Goal: Task Accomplishment & Management: Complete application form

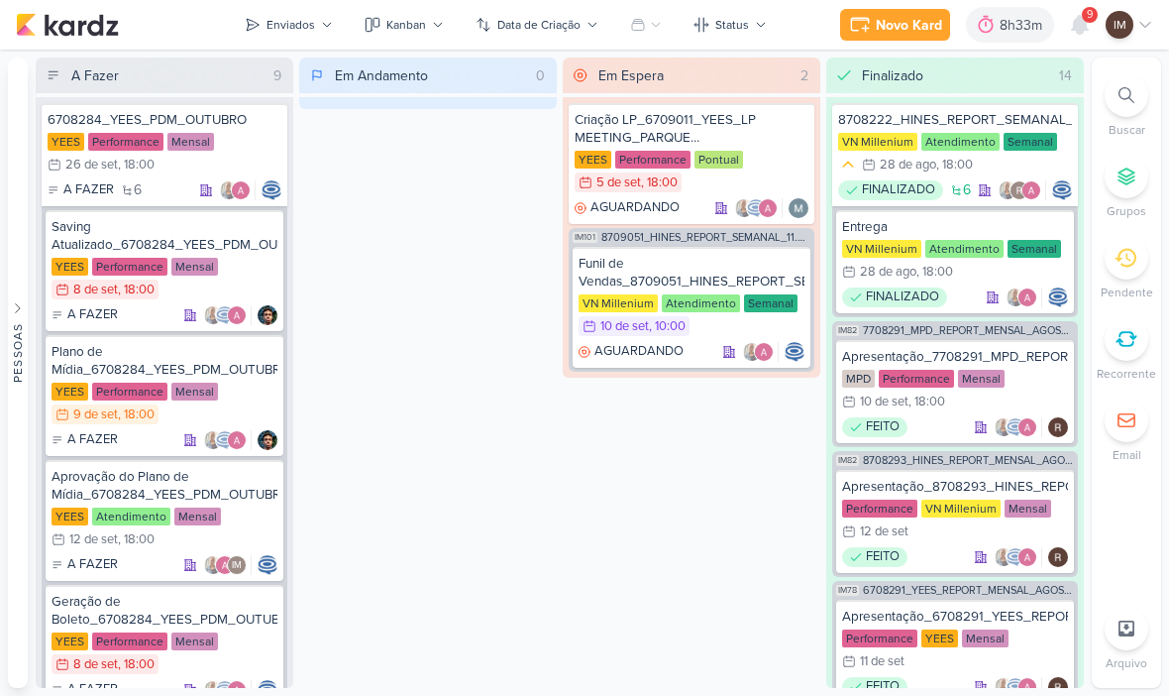
scroll to position [7, 0]
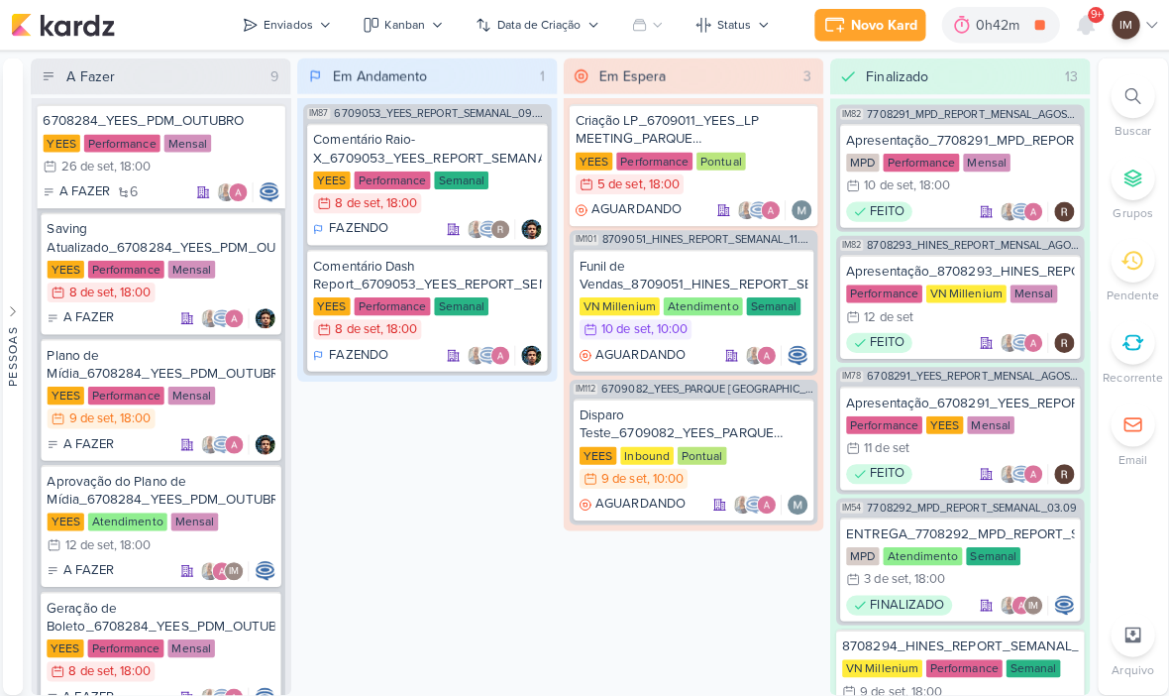
scroll to position [0, 5]
click at [21, 342] on div "Pessoas" at bounding box center [18, 352] width 18 height 59
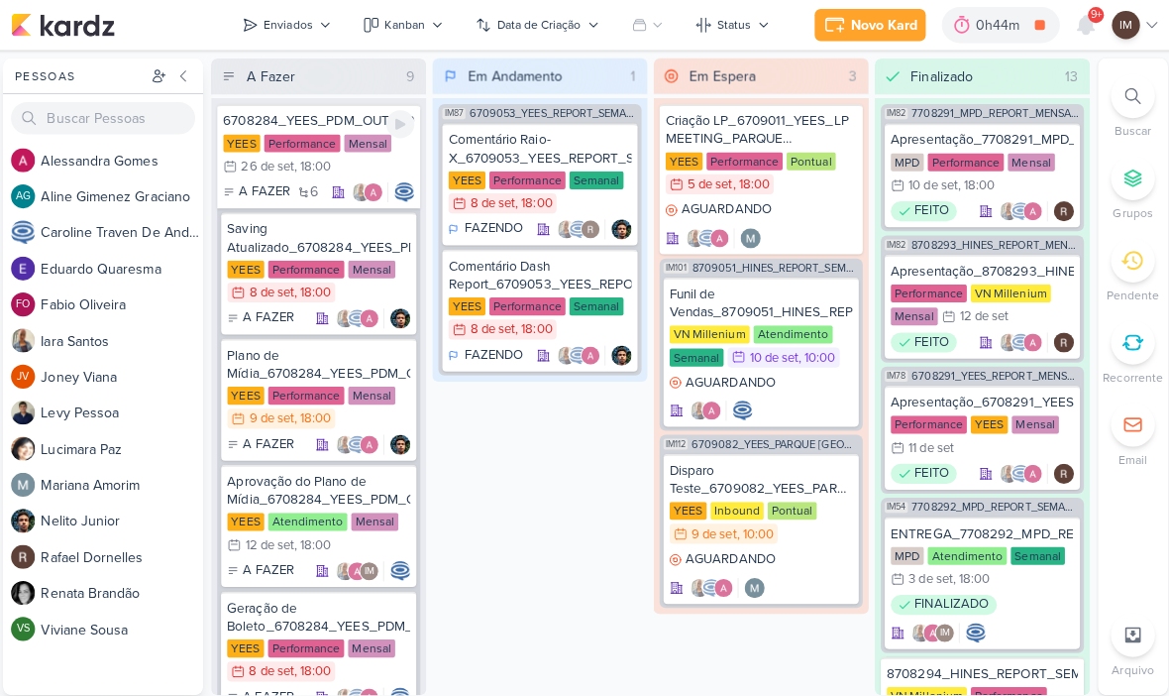
click at [868, 32] on div "Novo Kard" at bounding box center [880, 25] width 66 height 21
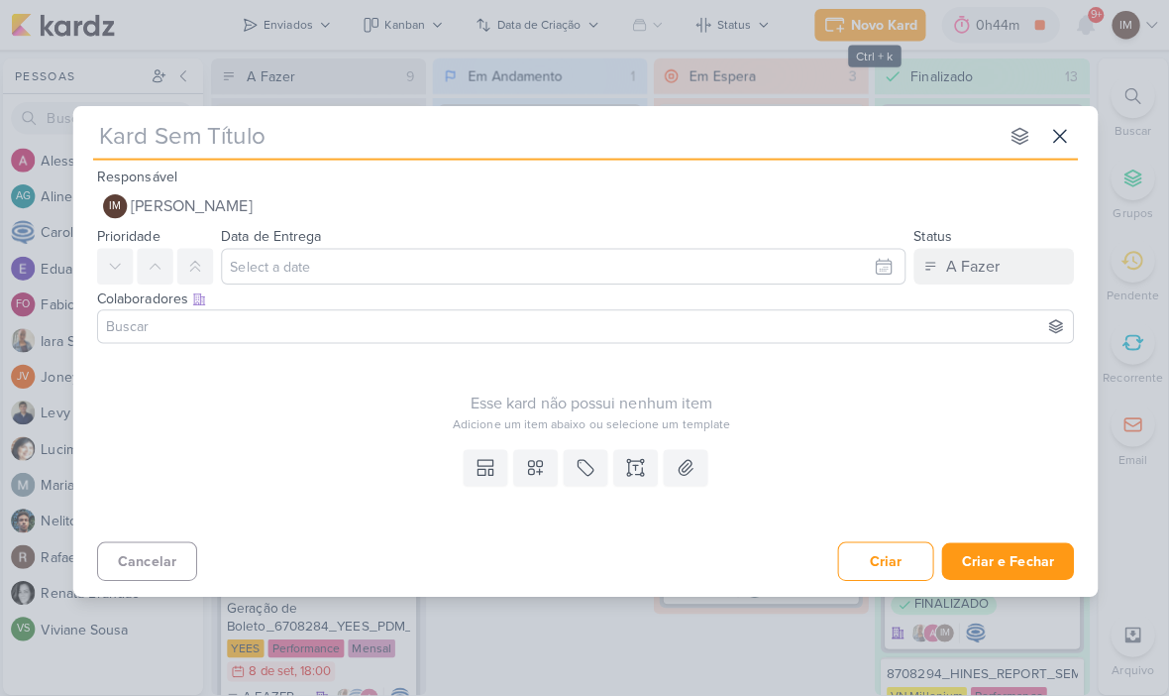
click at [166, 128] on input "text" at bounding box center [545, 135] width 896 height 36
click at [110, 131] on input "text" at bounding box center [545, 135] width 896 height 36
type input "6709091_YEES_ACOMPANHAMENTO_EVOLUÇÃO DE OBRAS_SETEMBRO"
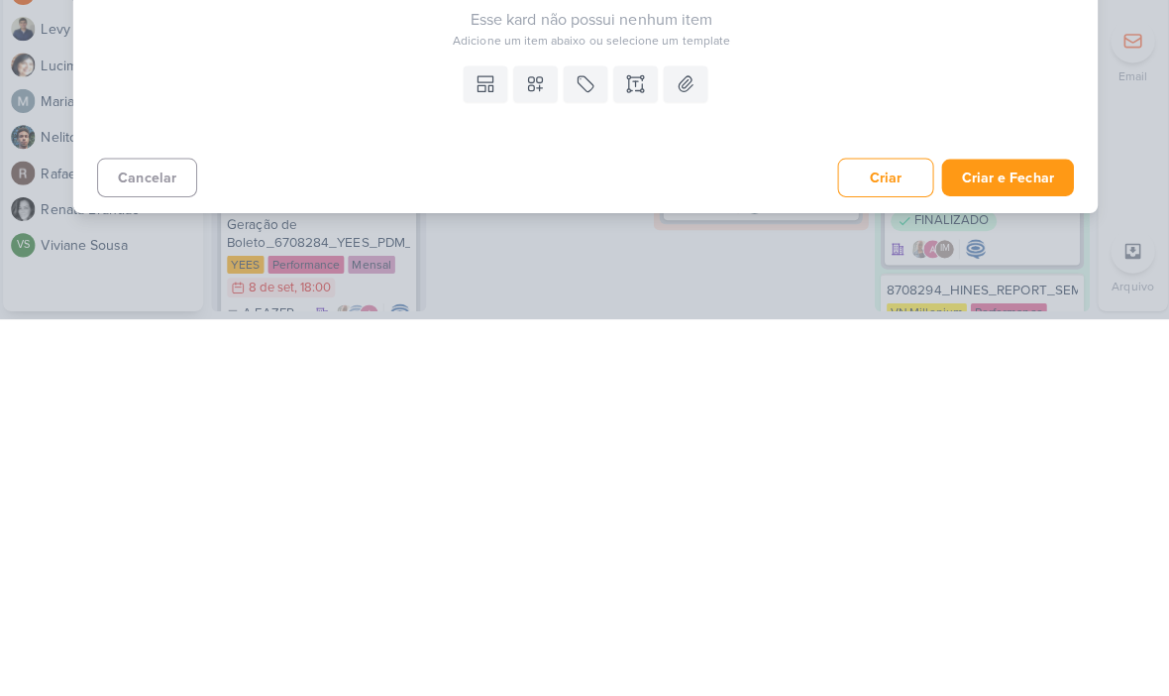
type input "6709091_YEES_ACOMPANHAMENTO_EVOLUÇÃO DE OBRAS_SETEMBRO"
click at [478, 453] on icon at bounding box center [486, 463] width 20 height 20
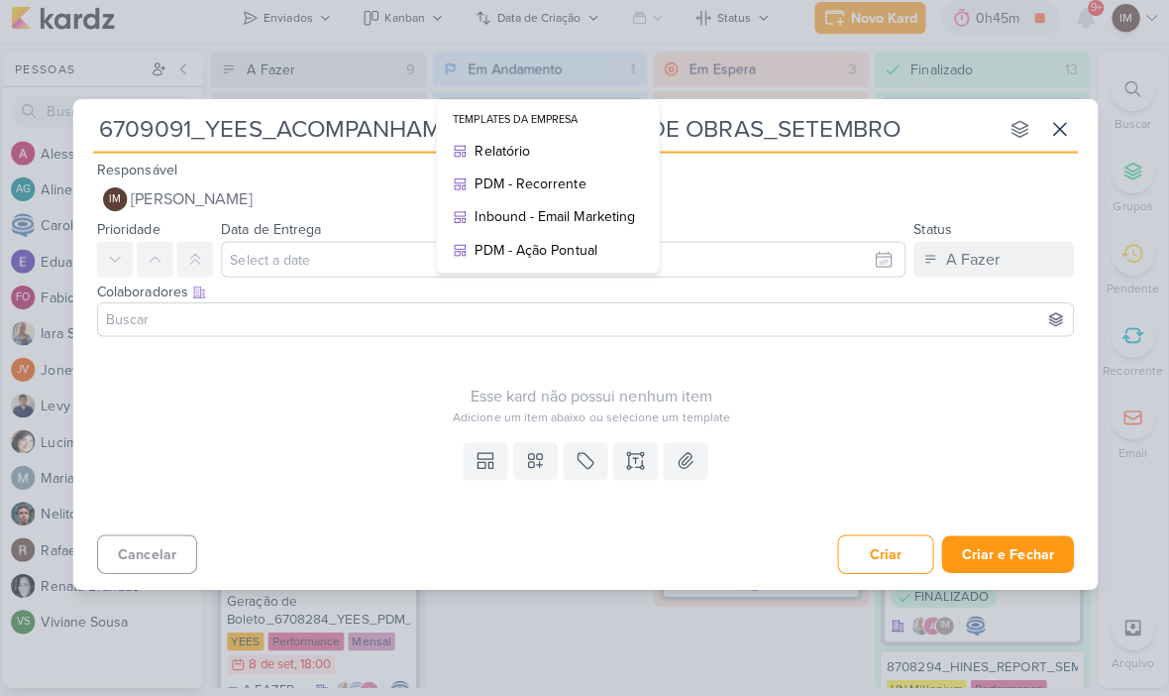
click at [296, 442] on div "Templates Templates da Empresa Relatório PDM - Recorrente Inbound - Email Marke…" at bounding box center [584, 482] width 1015 height 91
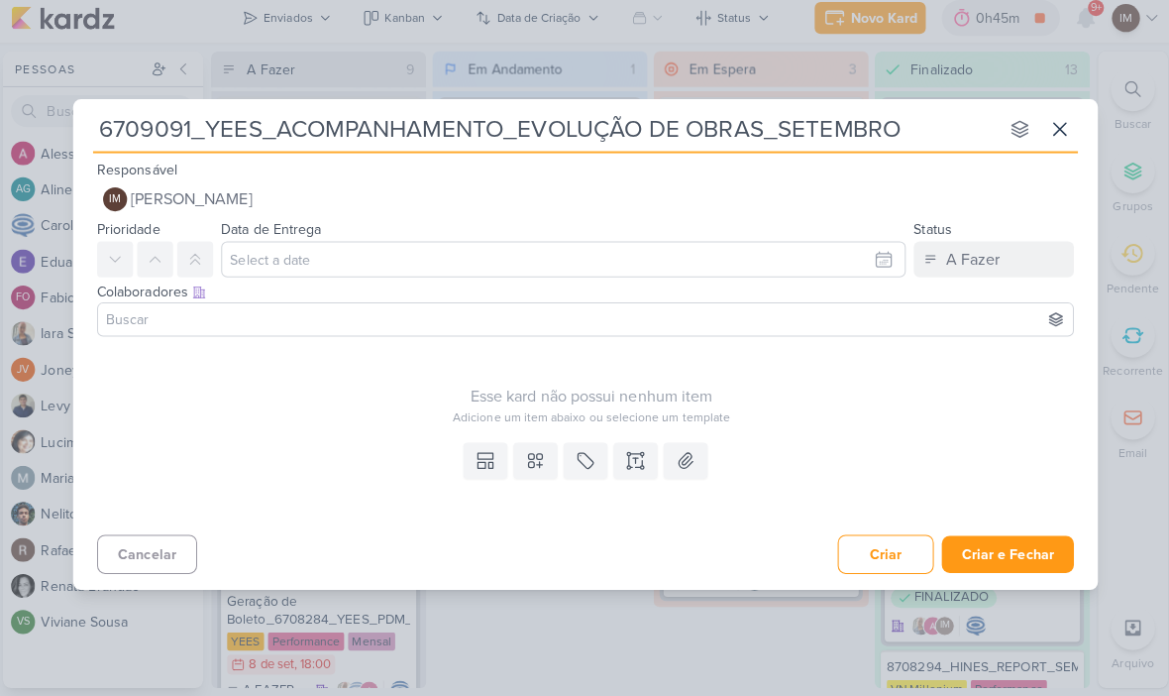
click at [535, 456] on icon at bounding box center [535, 463] width 20 height 20
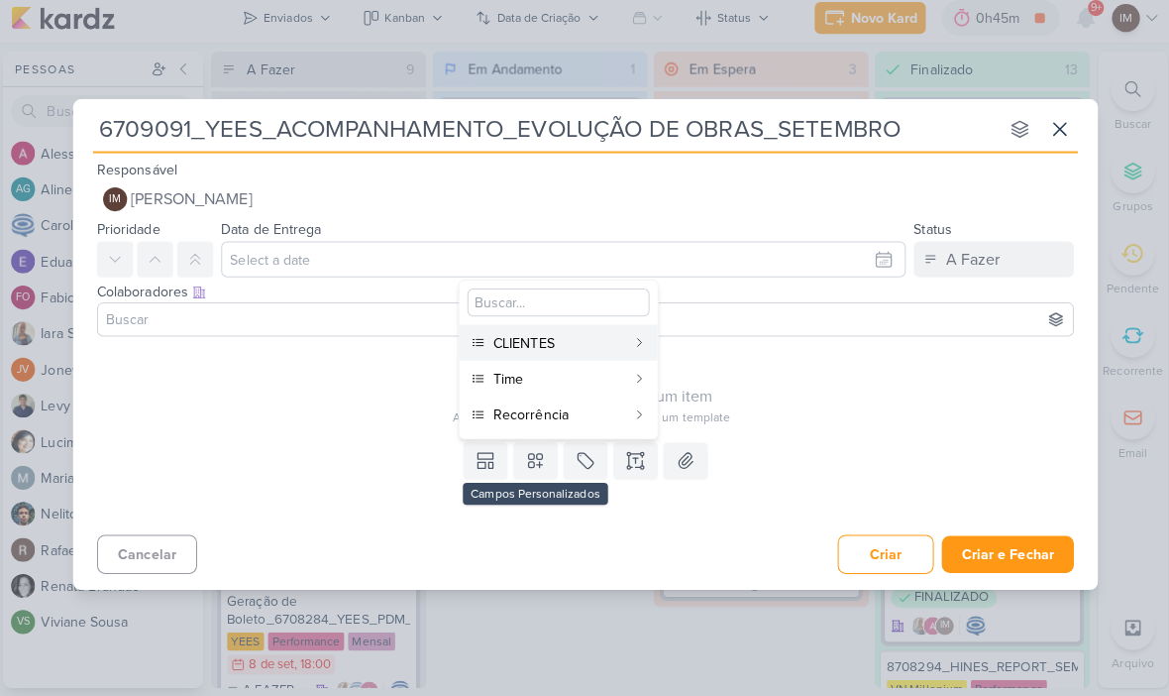
click at [516, 336] on div "CLIENTES" at bounding box center [559, 346] width 131 height 21
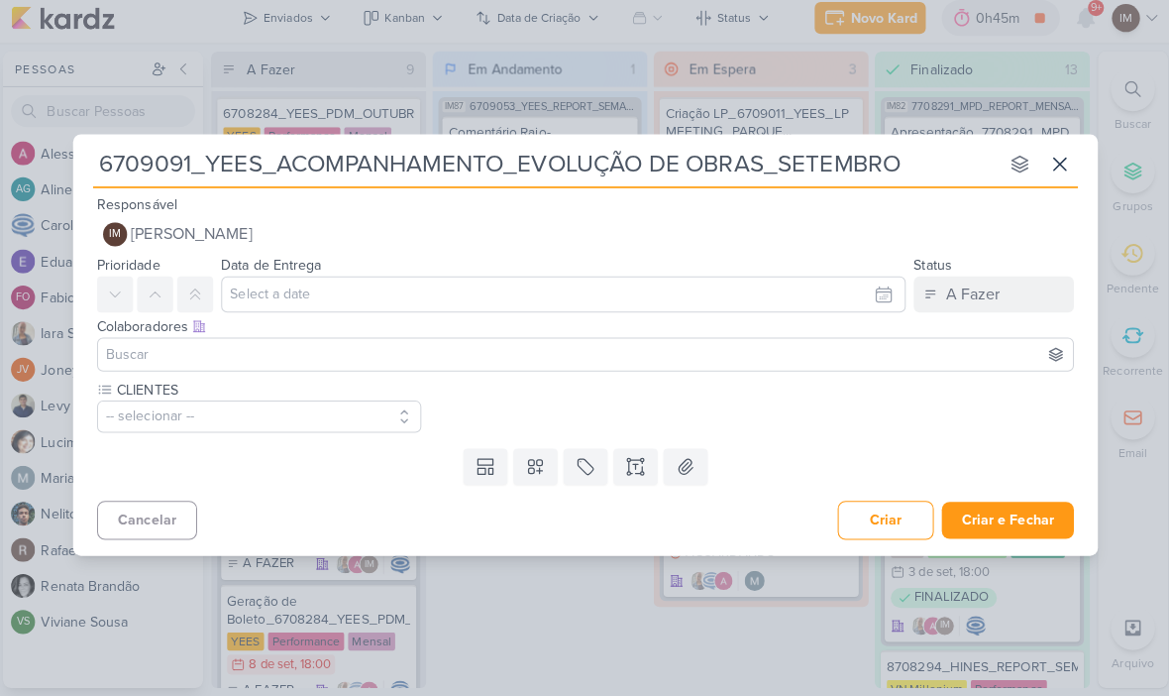
click at [526, 465] on icon at bounding box center [535, 469] width 20 height 20
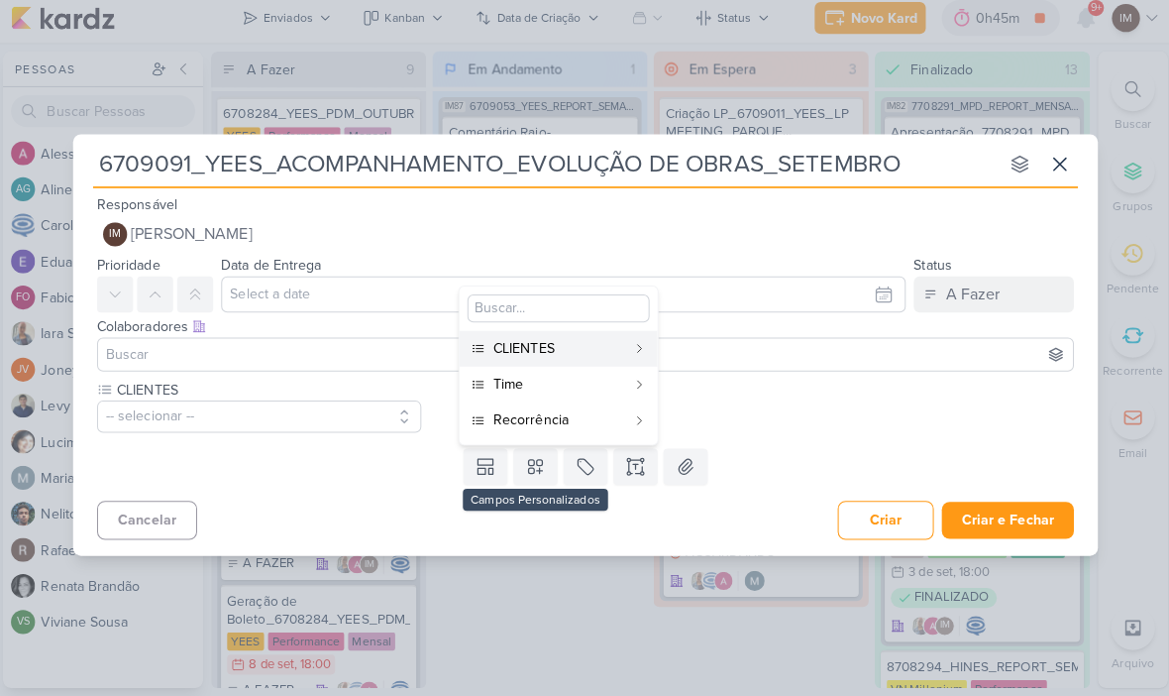
click at [512, 381] on div "Time" at bounding box center [559, 387] width 131 height 21
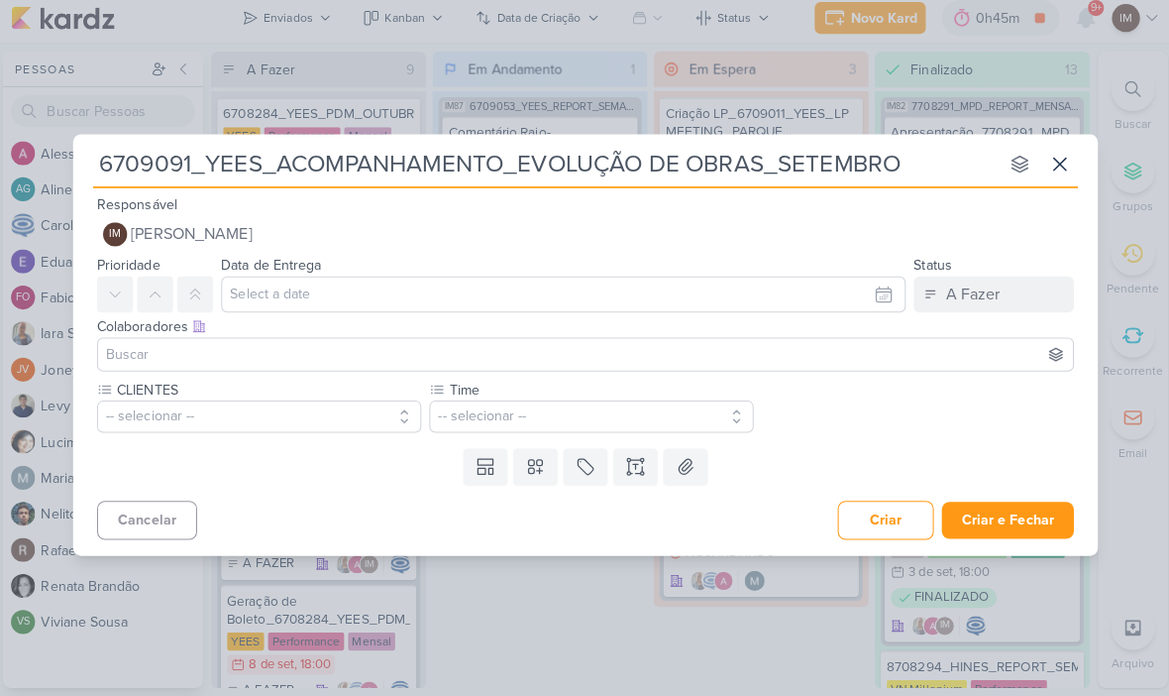
click at [532, 464] on icon at bounding box center [535, 469] width 20 height 20
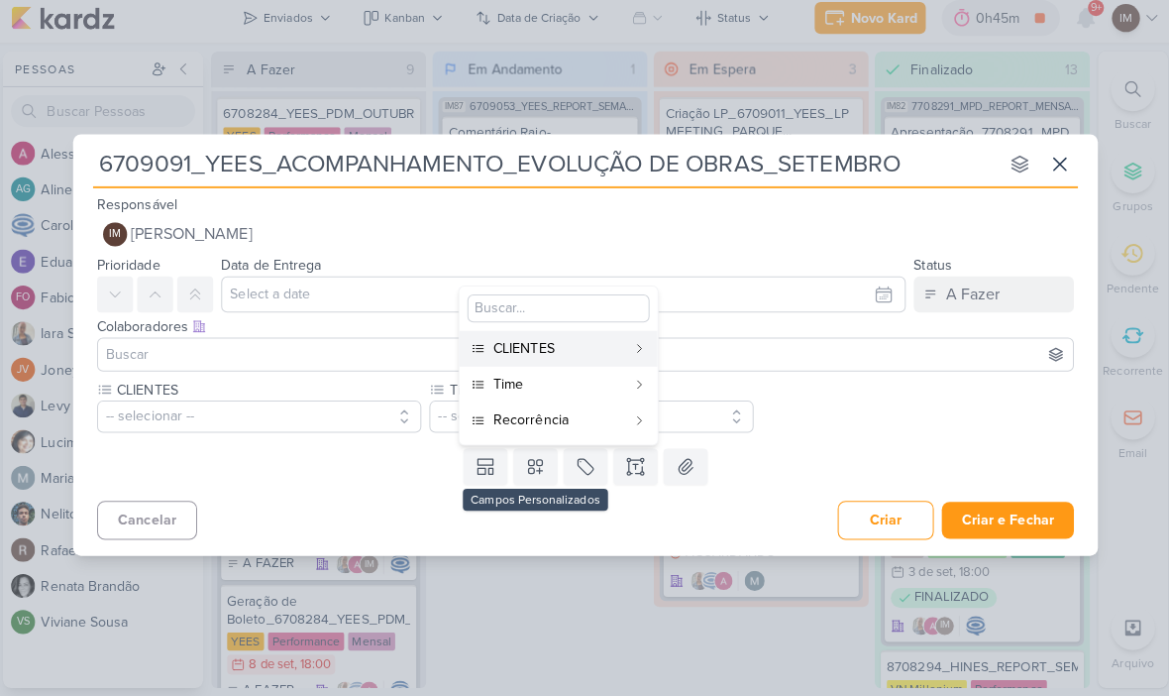
click at [519, 418] on div "Recorrência" at bounding box center [559, 422] width 131 height 21
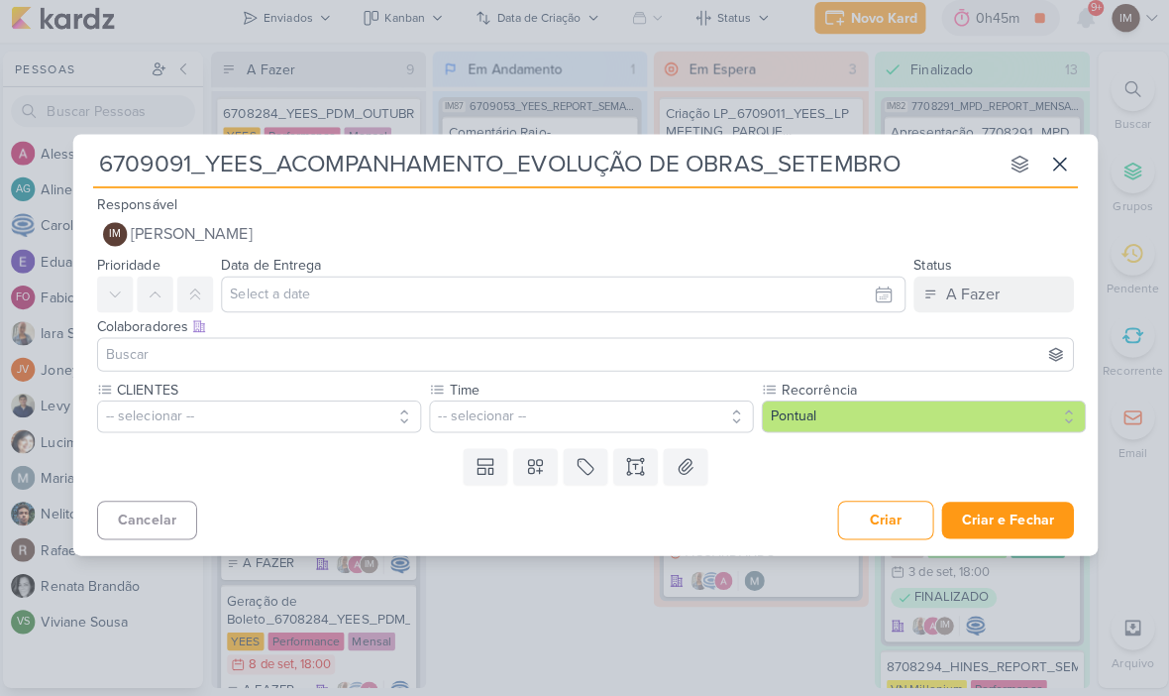
click at [362, 418] on button "-- selecionar --" at bounding box center [261, 419] width 321 height 32
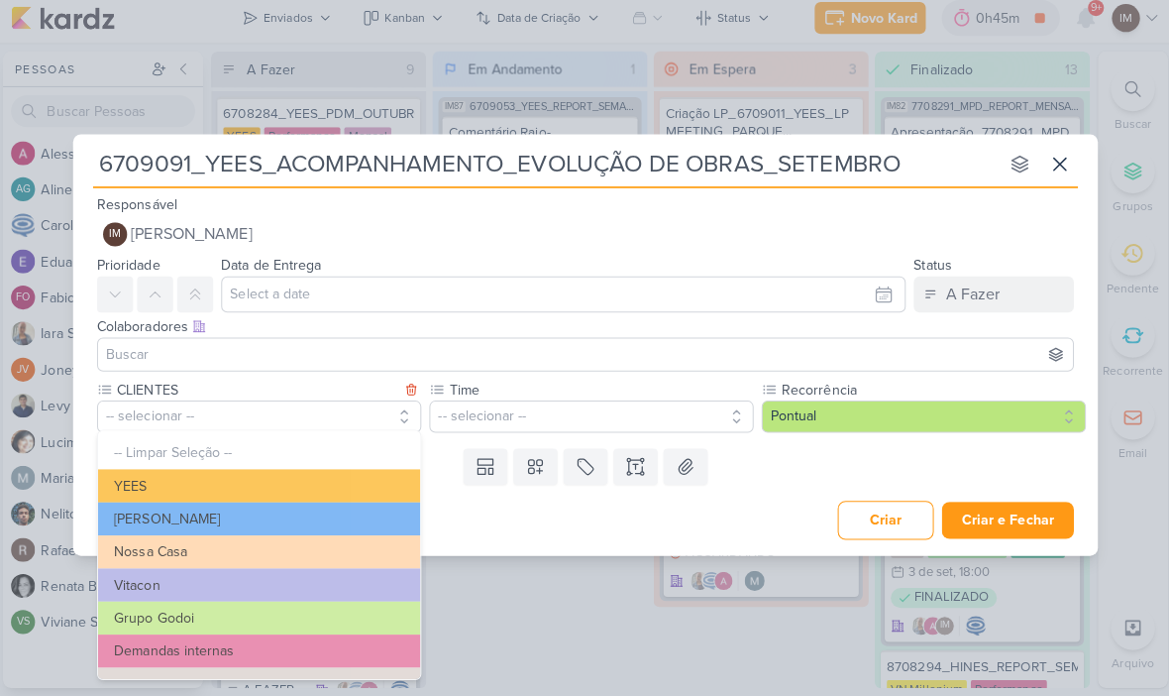
click at [335, 482] on button "YEES" at bounding box center [261, 488] width 319 height 33
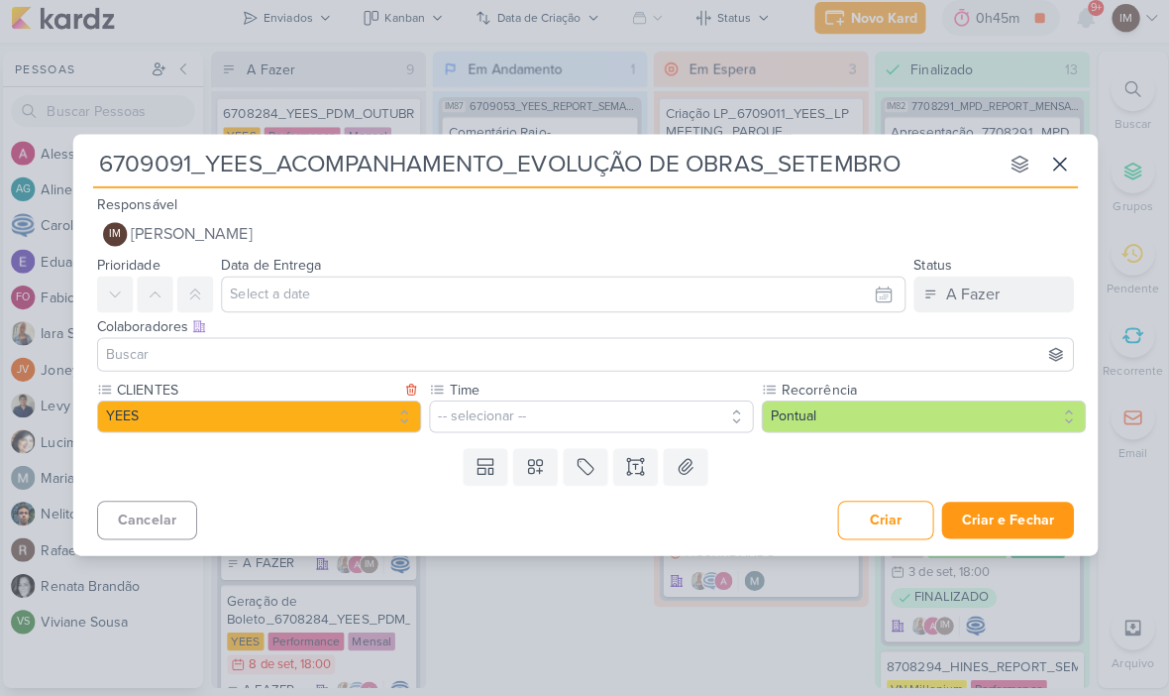
click at [471, 406] on button "-- selecionar --" at bounding box center [590, 419] width 321 height 32
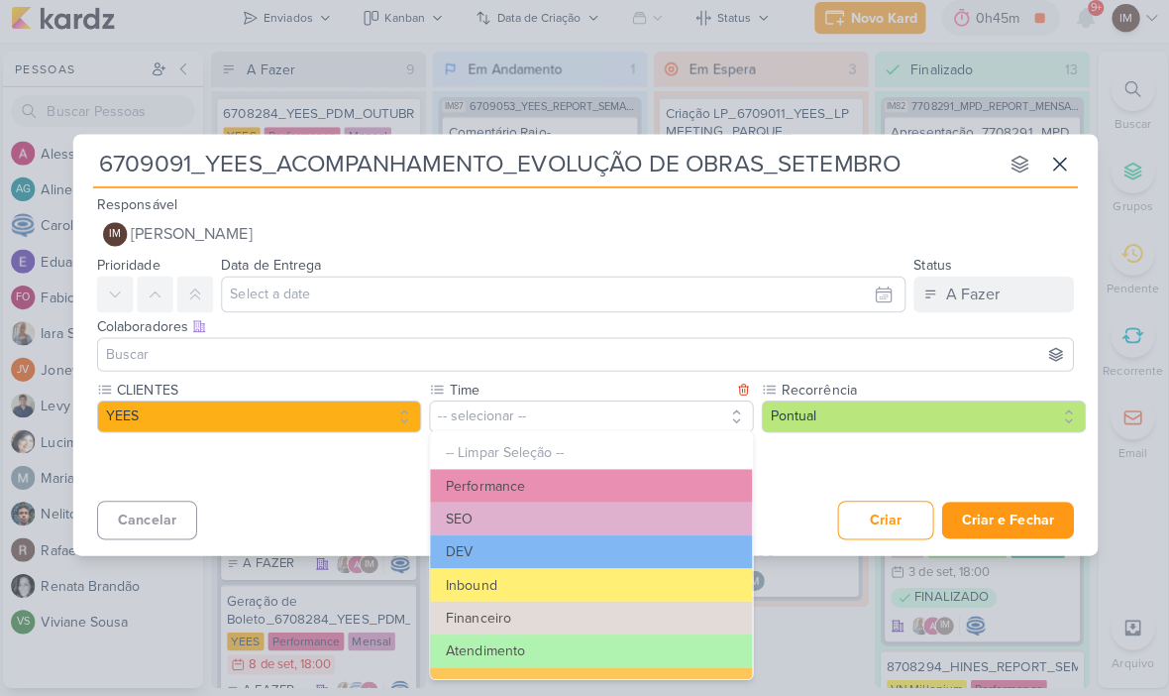
click at [541, 472] on button "Performance" at bounding box center [590, 488] width 319 height 33
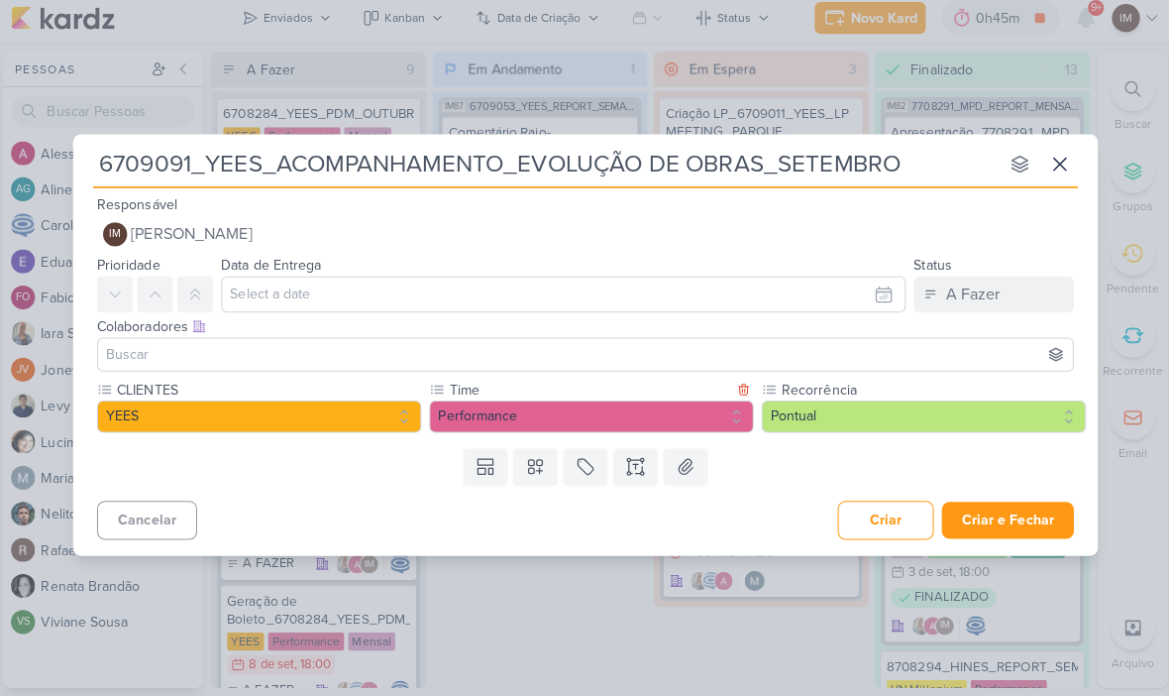
click at [855, 403] on button "Pontual" at bounding box center [919, 419] width 321 height 32
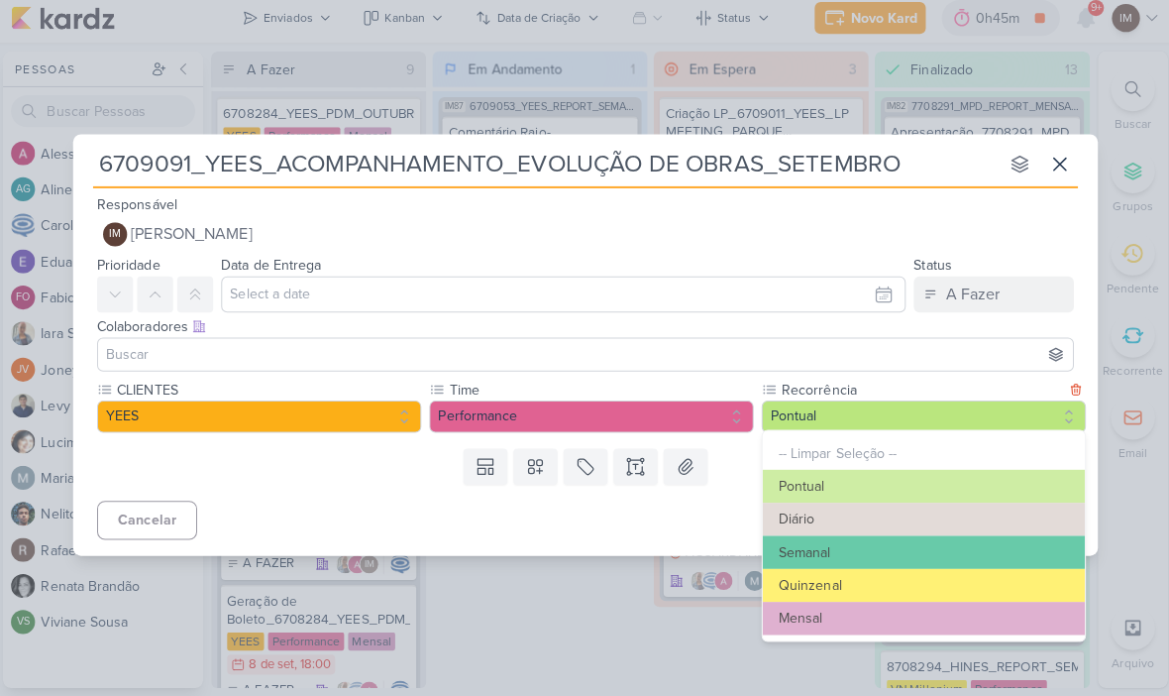
click at [808, 610] on button "Mensal" at bounding box center [919, 619] width 319 height 33
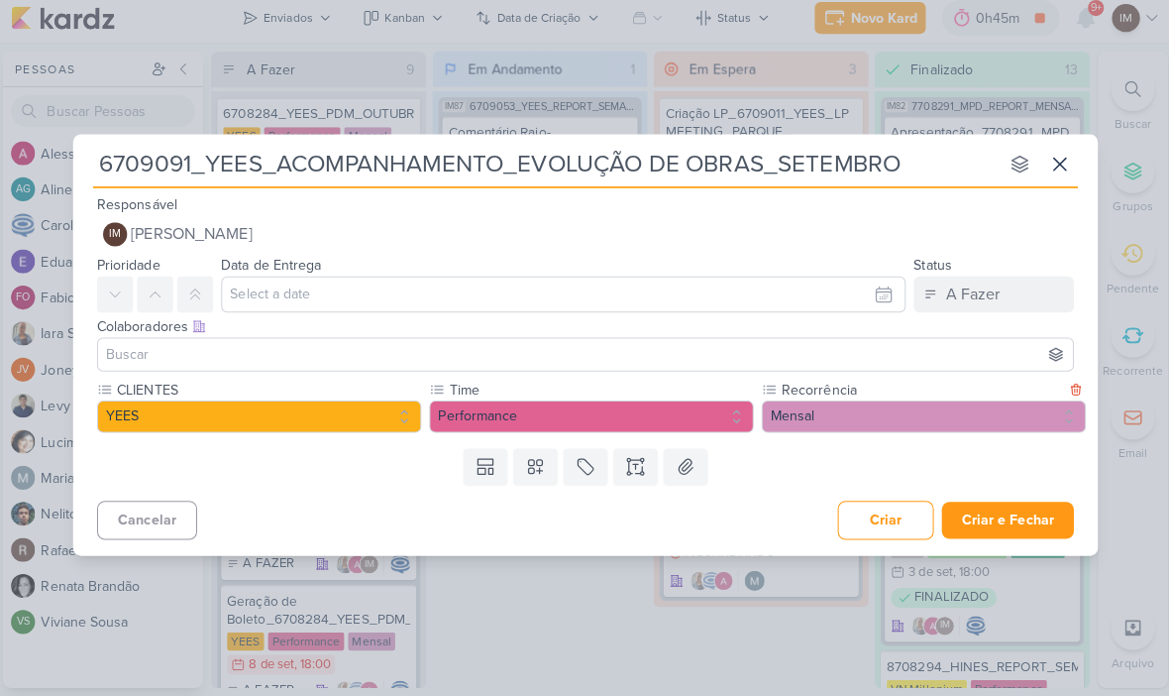
click at [633, 459] on icon at bounding box center [634, 469] width 20 height 20
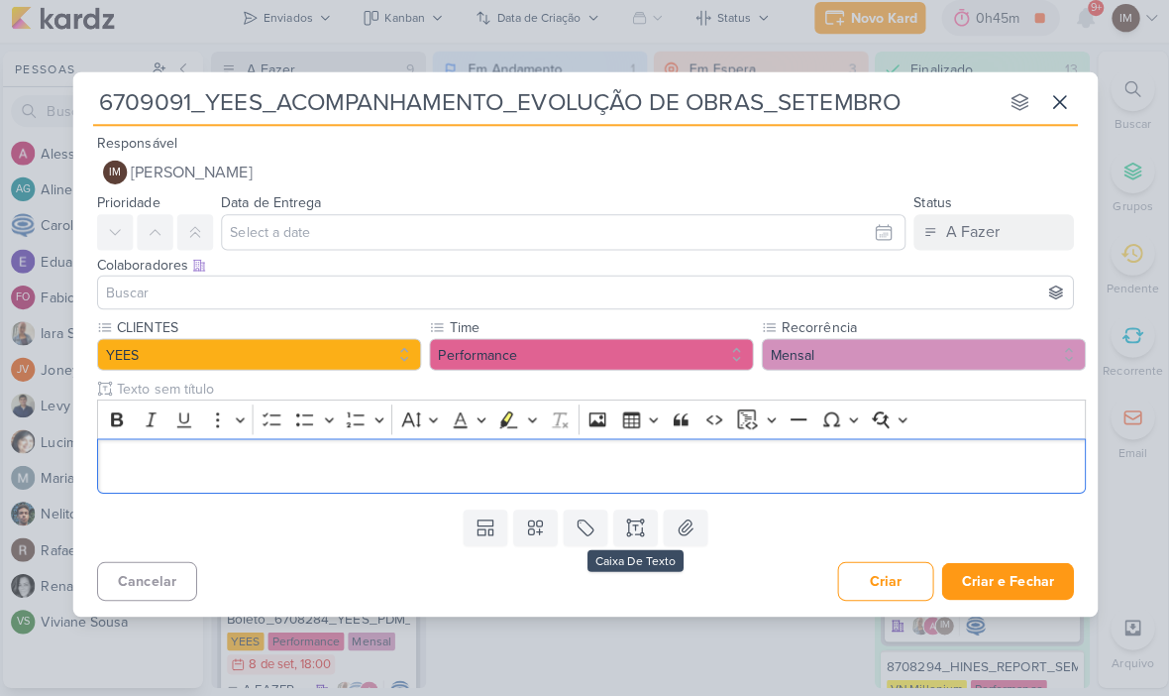
click at [533, 470] on p "Editor editing area: main" at bounding box center [591, 468] width 958 height 24
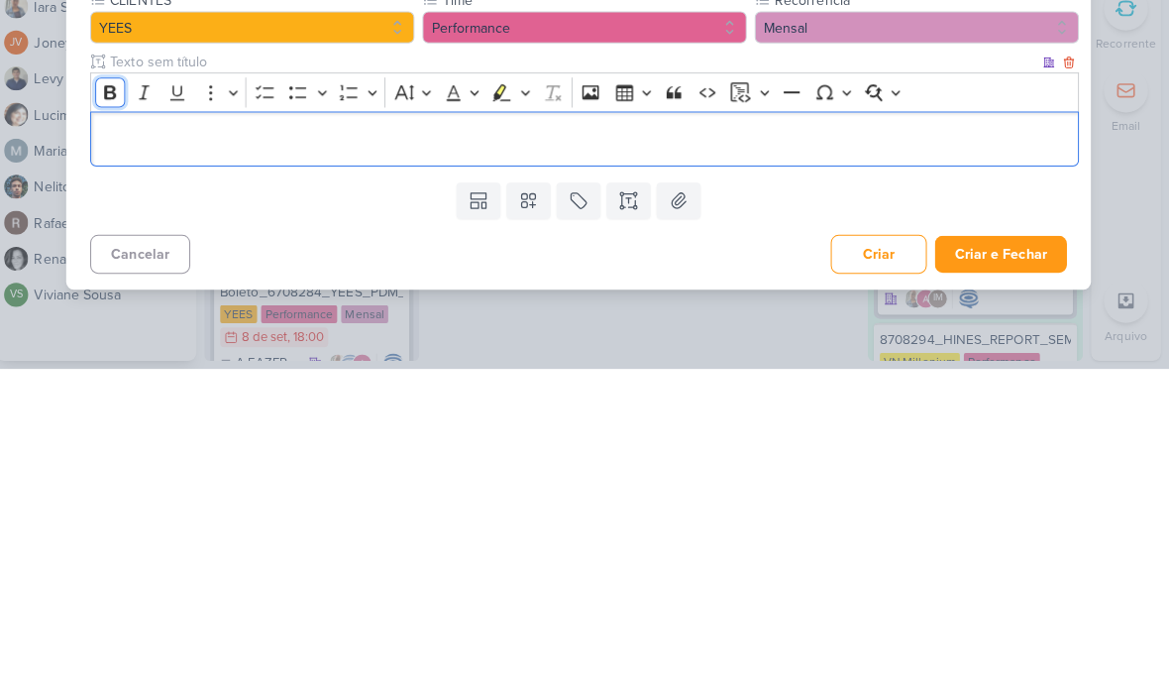
click at [115, 415] on icon "Editor toolbar" at bounding box center [121, 422] width 12 height 14
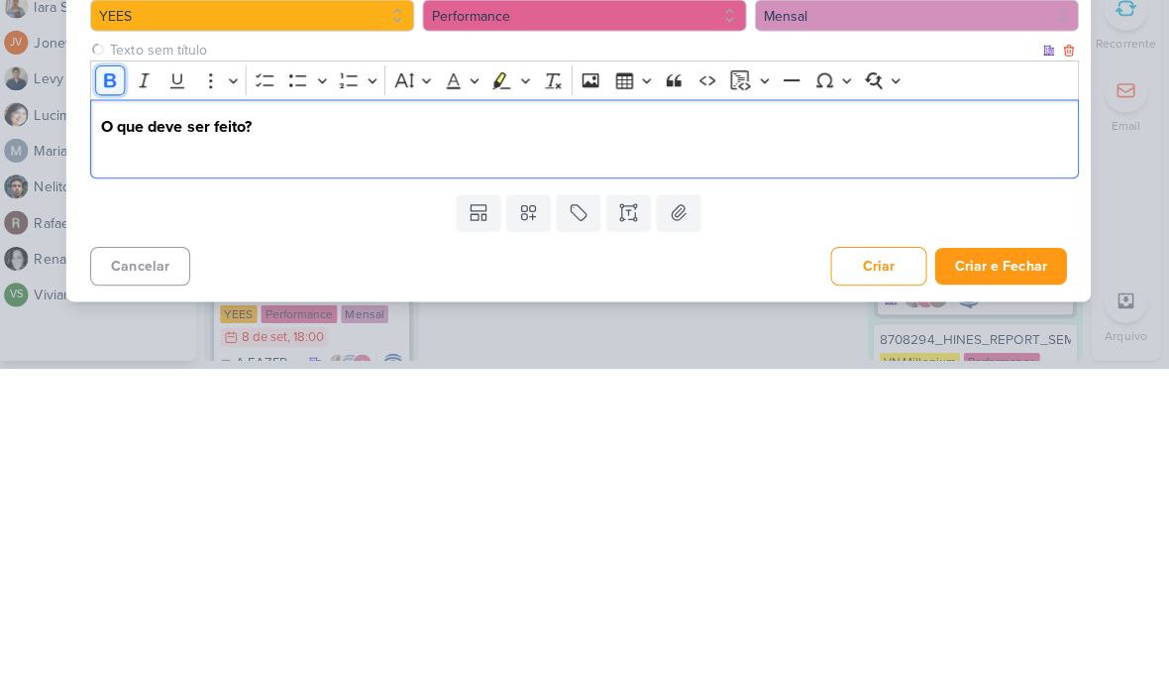
click at [106, 395] on button "Bold" at bounding box center [121, 410] width 30 height 30
click at [117, 429] on div "O que deve ser feito?" at bounding box center [590, 468] width 979 height 78
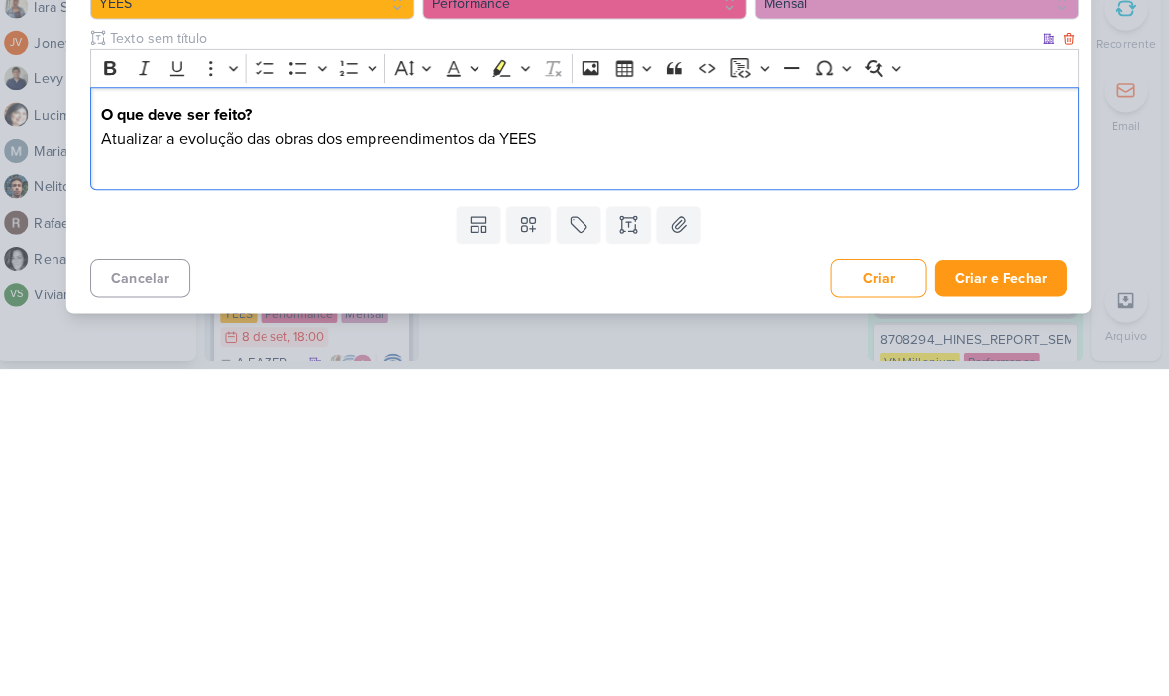
click at [546, 456] on p "Atualizar a evolução das obras dos empreendimentos da YEES" at bounding box center [591, 468] width 958 height 24
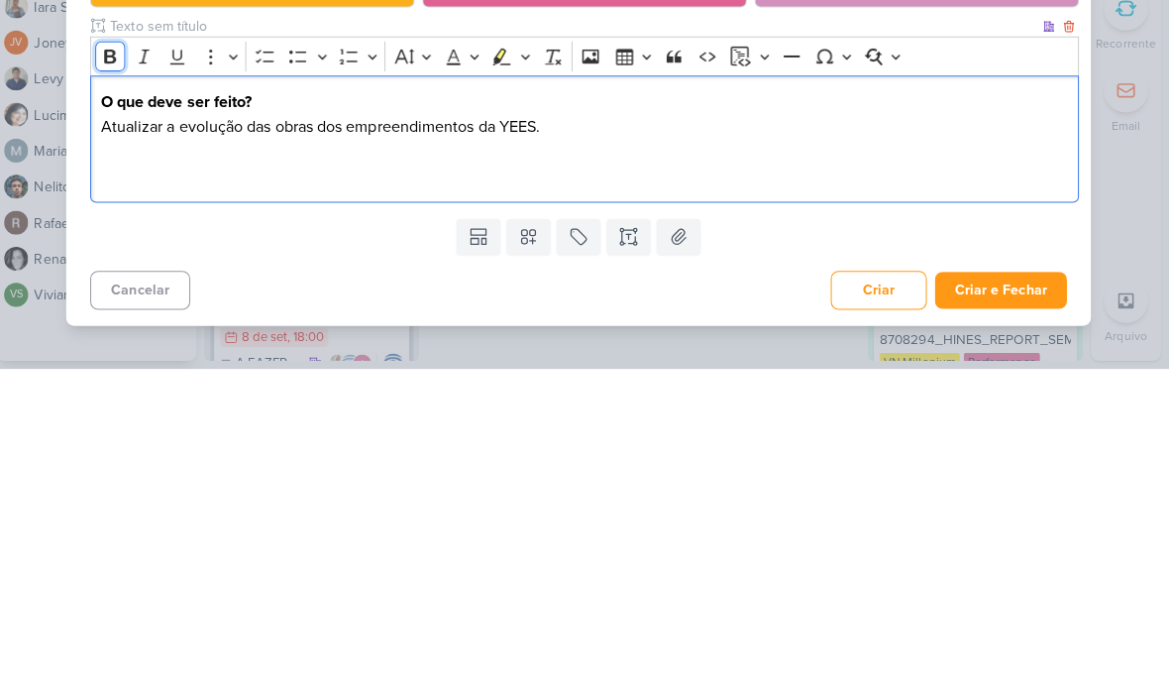
click at [111, 377] on icon "Editor toolbar" at bounding box center [121, 387] width 20 height 20
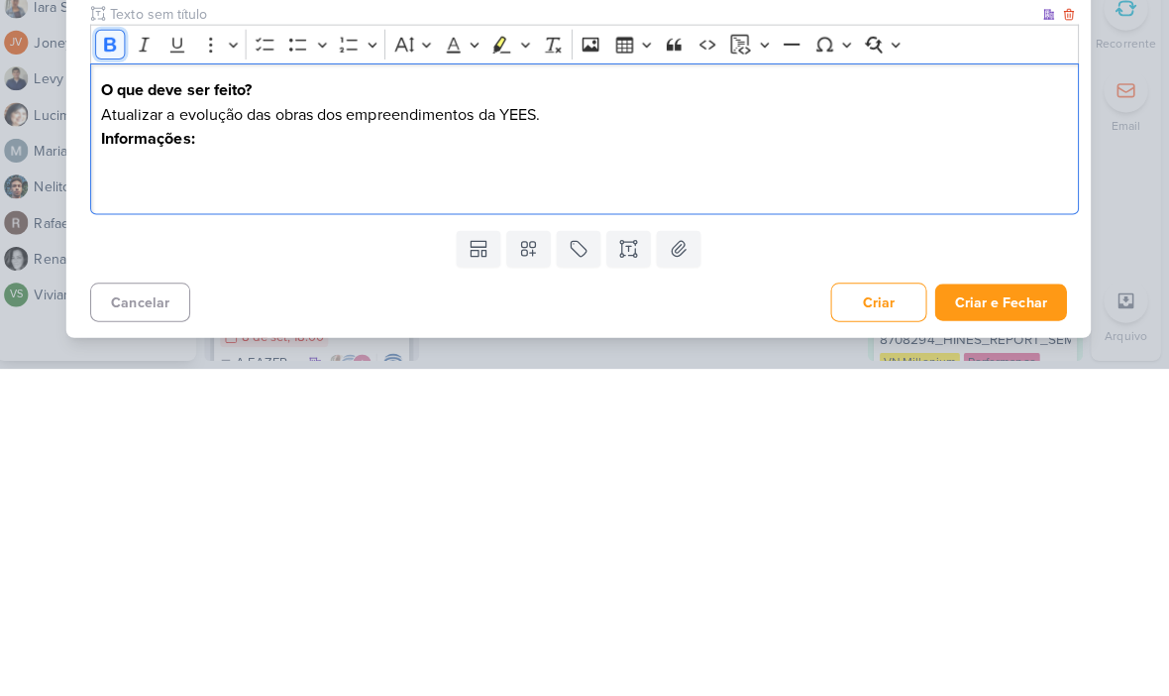
click at [115, 365] on icon "Editor toolbar" at bounding box center [121, 375] width 20 height 20
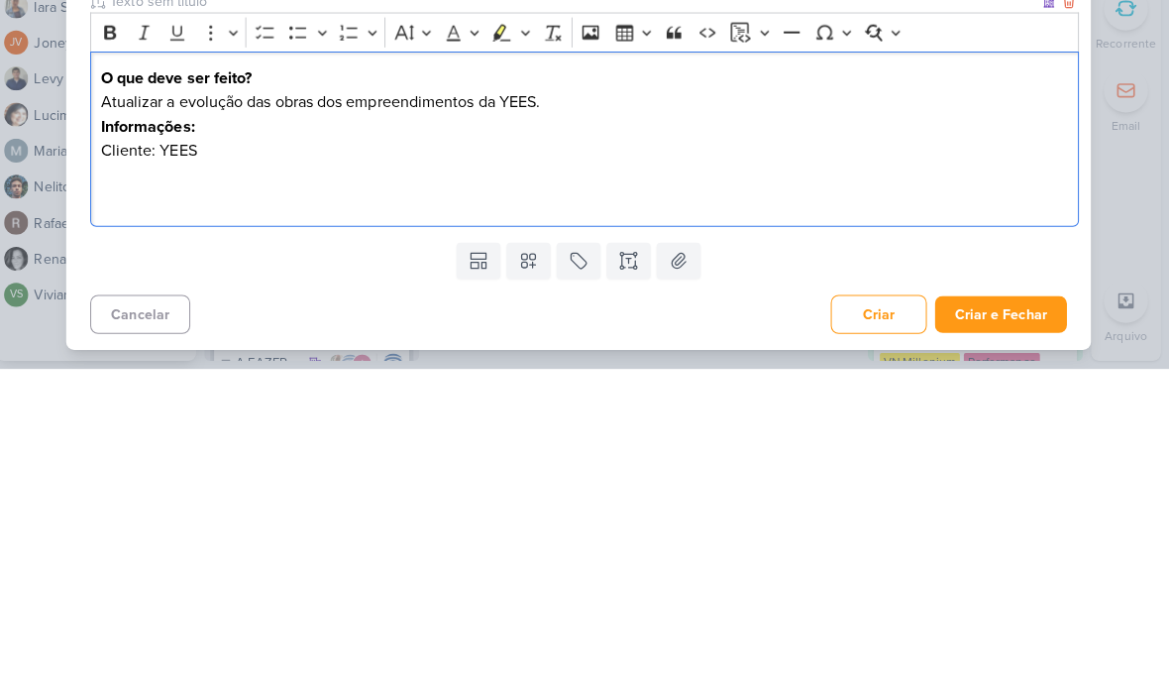
click at [539, 420] on p "Atualizar a evolução das obras dos empreendimentos da YEES." at bounding box center [591, 432] width 958 height 24
click at [180, 492] on p "Editor editing area: main" at bounding box center [591, 504] width 958 height 24
click at [297, 353] on icon "Editor toolbar" at bounding box center [307, 363] width 20 height 20
